Goal: Task Accomplishment & Management: Complete application form

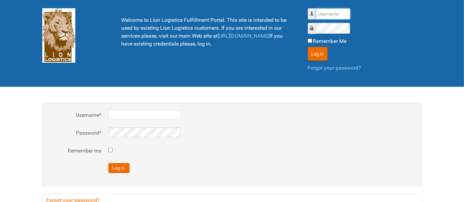
click at [340, 11] on input "Username" at bounding box center [333, 13] width 34 height 11
type input "al"
click at [308, 47] on button "Log in" at bounding box center [318, 54] width 20 height 14
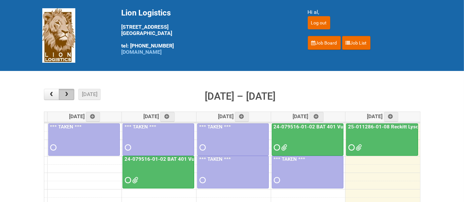
click at [64, 96] on span "button" at bounding box center [66, 94] width 6 height 5
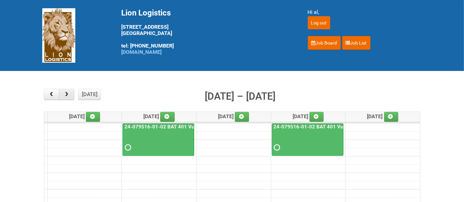
click at [64, 96] on span "button" at bounding box center [66, 94] width 6 height 5
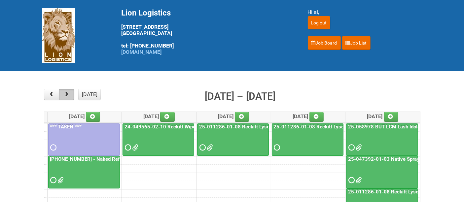
click at [64, 96] on span "button" at bounding box center [66, 94] width 6 height 5
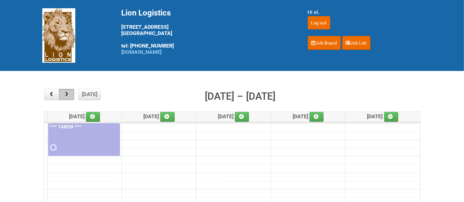
click at [64, 96] on span "button" at bounding box center [66, 94] width 6 height 5
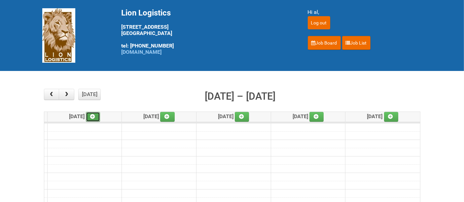
click at [95, 114] on icon at bounding box center [92, 116] width 5 height 5
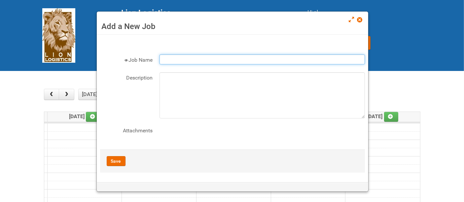
click at [171, 56] on input "Job Name" at bounding box center [263, 60] width 206 height 10
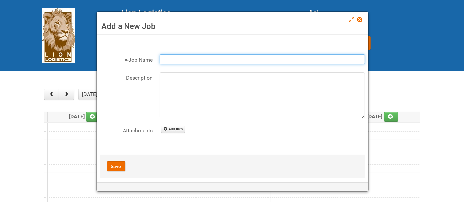
paste input "25-048772 Reckitt Wipes Stage 4"
type input "25-048772 Reckitt Wipes Stage 4"
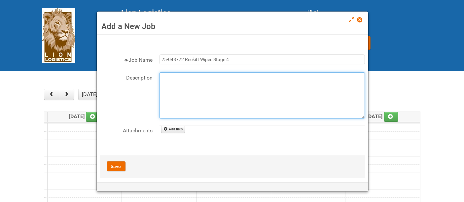
click at [208, 76] on textarea "Description" at bounding box center [263, 95] width 206 height 46
type textarea "est. outgo: 3300"
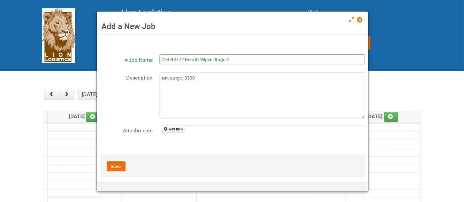
click at [237, 53] on form "Some parts of your form have not been correctly filled in Job Name 25-048772 Re…" at bounding box center [232, 108] width 265 height 140
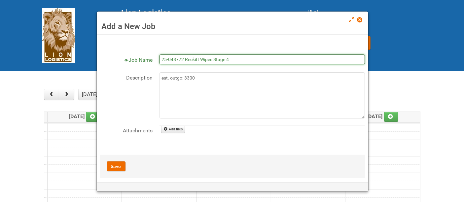
click at [238, 57] on input "25-048772 Reckitt Wipes Stage 4" at bounding box center [263, 60] width 206 height 10
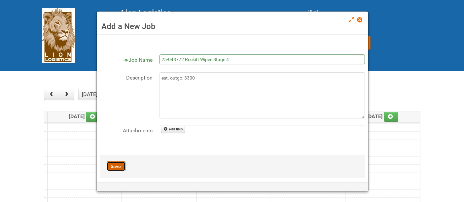
click at [119, 167] on button "Save" at bounding box center [116, 167] width 19 height 10
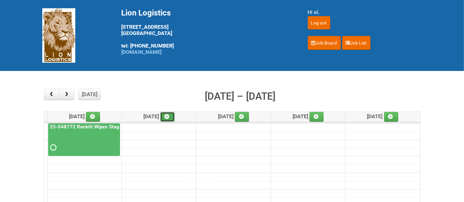
click at [169, 115] on icon at bounding box center [167, 116] width 5 height 5
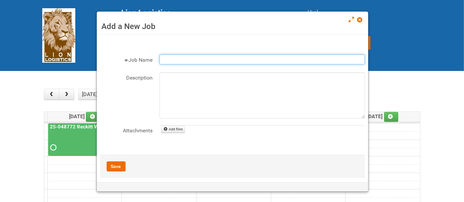
click at [200, 58] on input "Job Name" at bounding box center [263, 60] width 206 height 10
paste input "25-048772 Reckitt Wipes Stage 4"
type input "25-048772 Reckitt Wipes Stage 4"
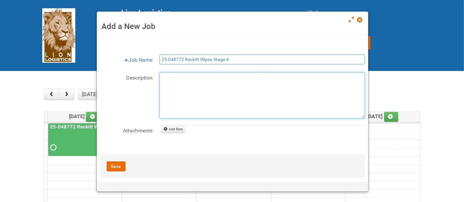
click at [211, 81] on textarea "Description" at bounding box center [263, 95] width 206 height 46
type textarea "r"
type textarea "est outgo 3300"
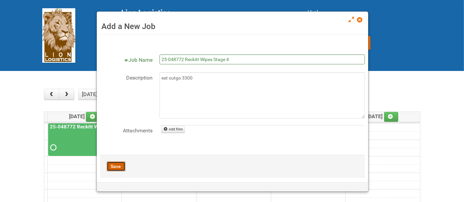
click at [121, 166] on button "Save" at bounding box center [116, 167] width 19 height 10
